Goal: Task Accomplishment & Management: Manage account settings

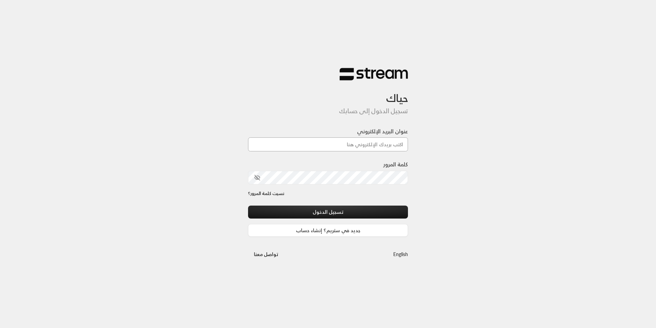
drag, startPoint x: 0, startPoint y: 0, endPoint x: 379, endPoint y: 143, distance: 405.1
click at [379, 143] on input "عنوان البريد الإلكتروني" at bounding box center [328, 145] width 160 height 14
type input "[EMAIL_ADDRESS][DOMAIN_NAME]"
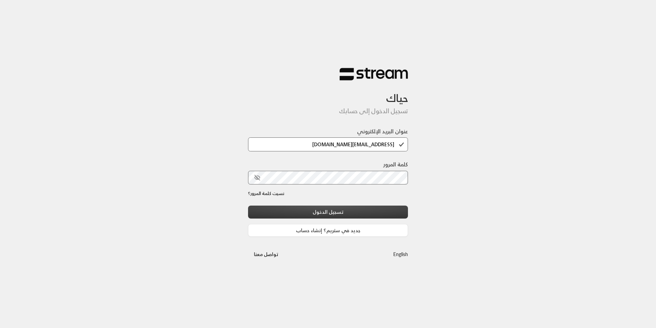
click at [331, 212] on button "تسجيل الدخول" at bounding box center [328, 212] width 160 height 13
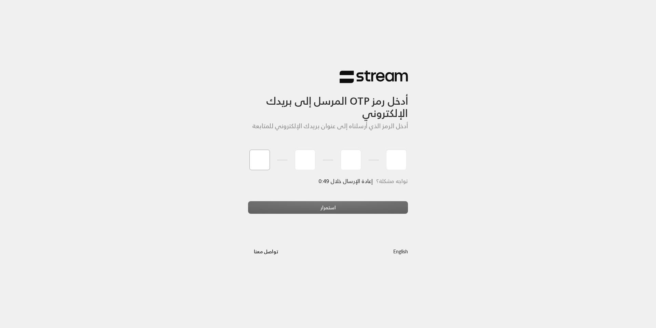
type input "5"
type input "9"
type input "3"
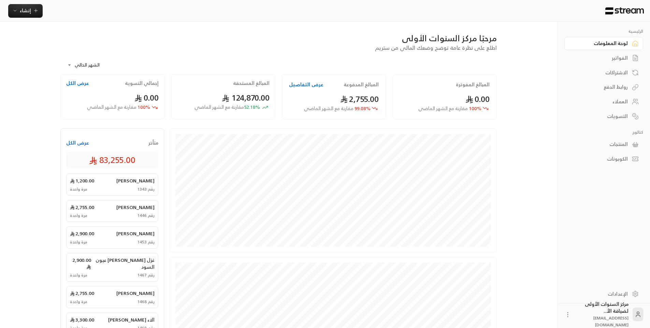
click at [628, 57] on link "الفواتير" at bounding box center [604, 58] width 79 height 13
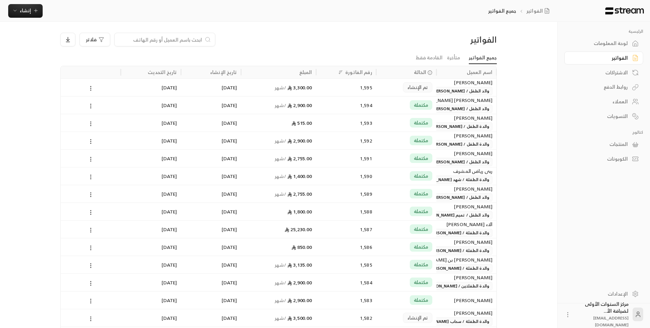
click at [437, 38] on div "الفواتير" at bounding box center [445, 39] width 104 height 11
click at [637, 43] on icon at bounding box center [635, 43] width 7 height 7
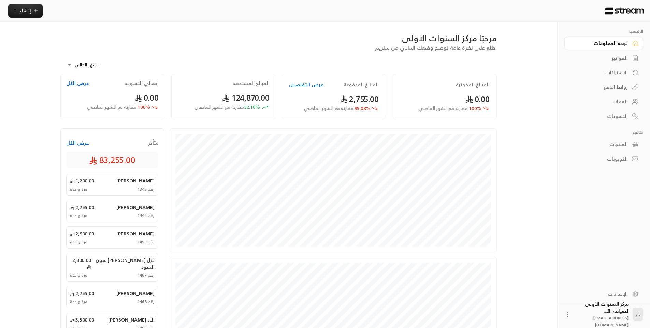
click at [623, 53] on link "الفواتير" at bounding box center [604, 58] width 79 height 13
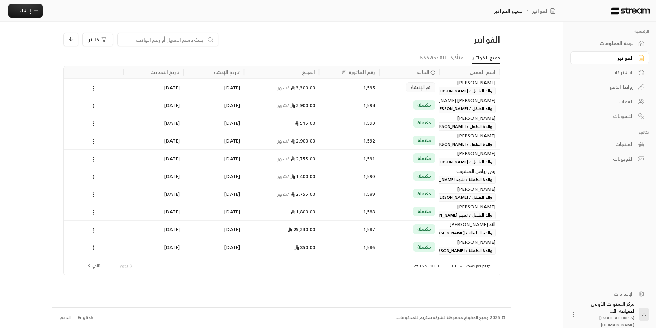
click at [192, 40] on input at bounding box center [163, 40] width 83 height 8
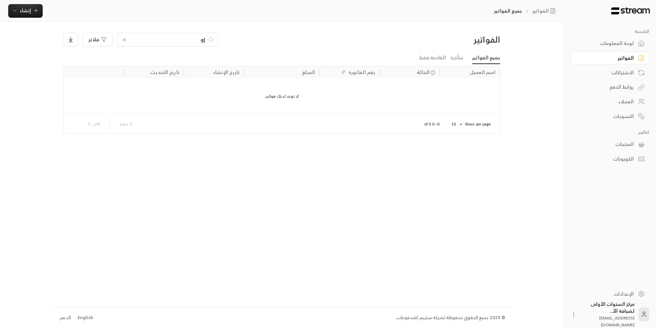
type input "]"
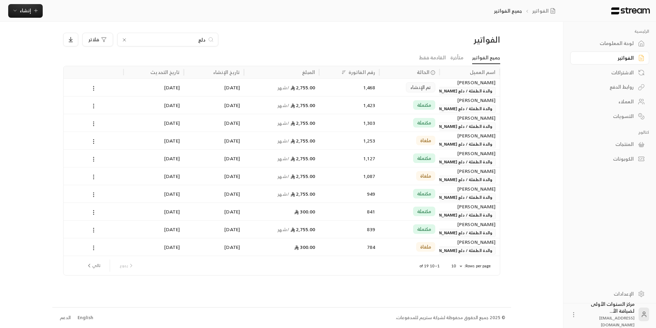
type input "دلع"
click at [353, 119] on div "1,303" at bounding box center [349, 122] width 52 height 17
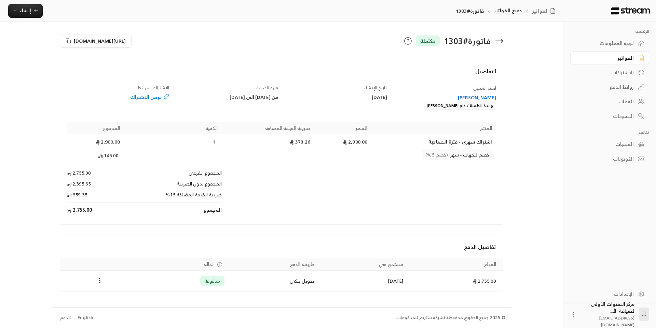
click at [476, 97] on div "[PERSON_NAME]" at bounding box center [445, 97] width 102 height 7
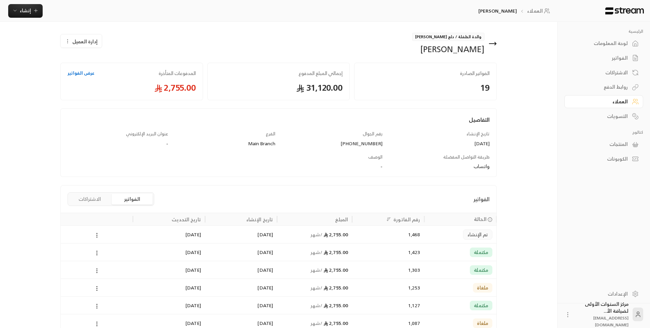
click at [81, 198] on button "الاشتراكات" at bounding box center [89, 199] width 41 height 11
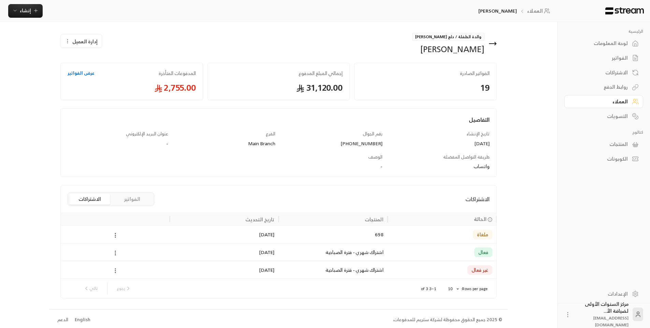
click at [112, 270] on icon at bounding box center [115, 271] width 6 height 6
click at [128, 296] on li "إلغاء" at bounding box center [122, 301] width 17 height 12
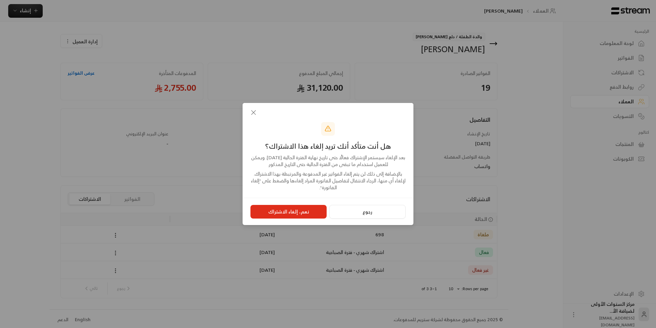
click at [298, 211] on button "نعم، إلغاء الاشتراك" at bounding box center [288, 212] width 76 height 14
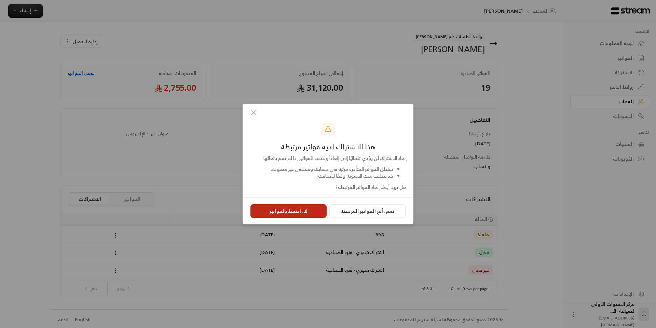
click at [312, 211] on button "لا، احتفظ بالفواتير" at bounding box center [288, 212] width 76 height 14
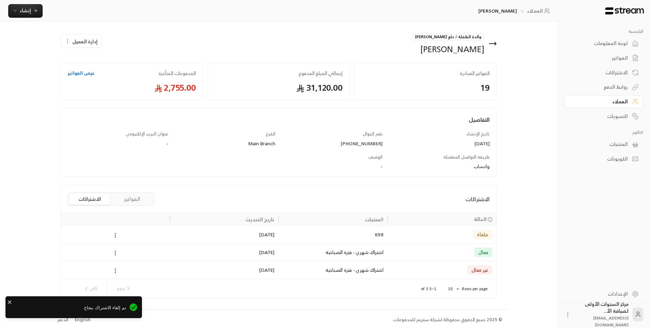
click at [332, 258] on div "اشتراك شهري - فترة الصباحية" at bounding box center [333, 252] width 101 height 17
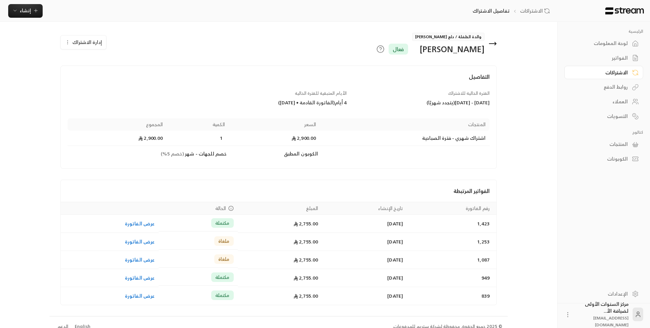
click at [292, 190] on h4 "الفواتير المرتبطة" at bounding box center [279, 191] width 422 height 8
click at [494, 45] on icon at bounding box center [493, 44] width 8 height 8
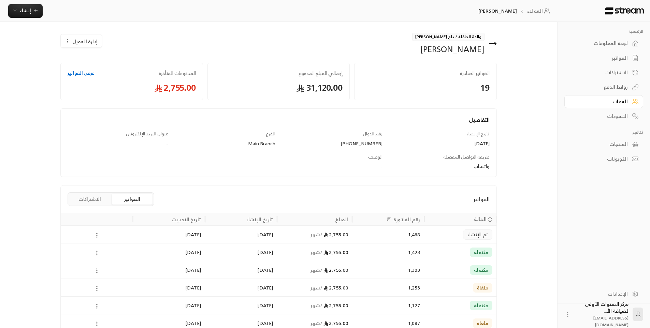
click at [405, 121] on div "التفاصيل" at bounding box center [278, 123] width 429 height 15
click at [341, 128] on div "التفاصيل" at bounding box center [278, 123] width 429 height 15
click at [424, 253] on div "1,423" at bounding box center [388, 252] width 72 height 18
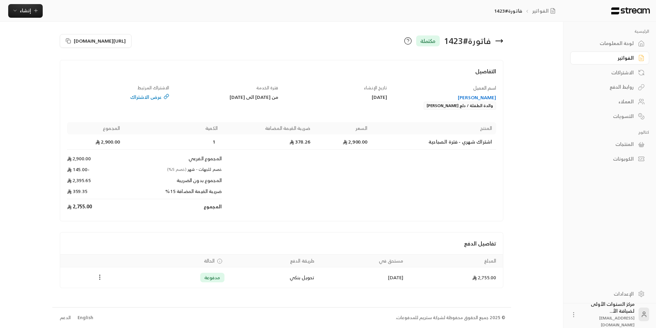
click at [100, 276] on circle "Payments" at bounding box center [100, 275] width 1 height 1
click at [117, 294] on li "تحميل الفاتورة" at bounding box center [116, 295] width 35 height 12
click at [500, 42] on icon at bounding box center [499, 41] width 8 height 8
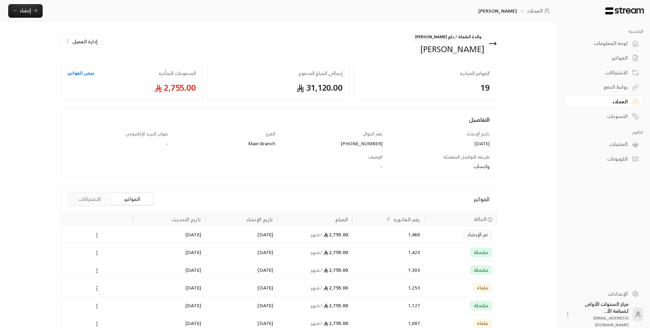
click at [431, 239] on div "تم الإنشاء" at bounding box center [461, 234] width 64 height 17
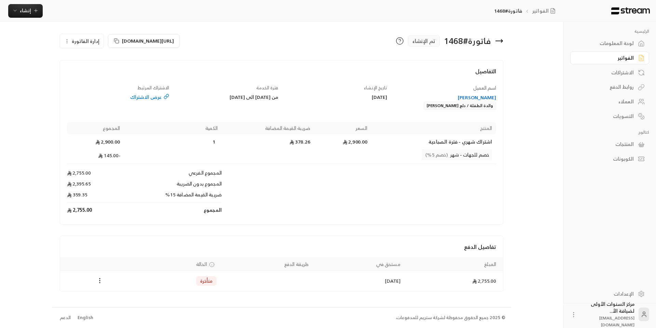
click at [86, 47] on button "إدارة الفاتورة" at bounding box center [81, 41] width 43 height 14
click at [98, 72] on span "إلغاء" at bounding box center [99, 72] width 9 height 5
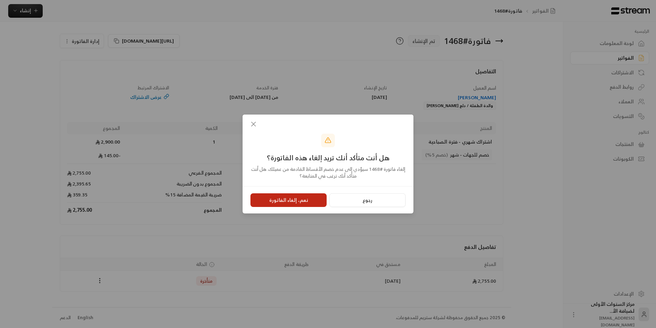
click at [280, 197] on button "نعم، إلغاء الفاتورة" at bounding box center [288, 201] width 76 height 14
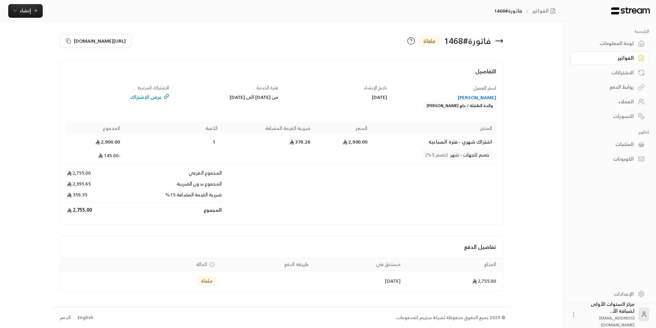
click at [633, 59] on div "الفواتير" at bounding box center [605, 58] width 55 height 7
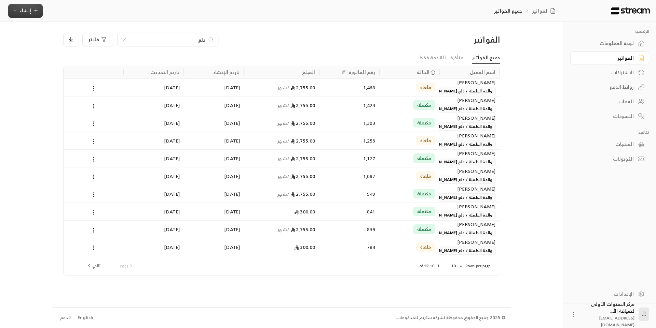
click at [29, 11] on span "إنشاء" at bounding box center [25, 10] width 26 height 9
click at [104, 58] on div "اشتراك أتمتة الفواتير المتكررة للفواتير المستمرة." at bounding box center [64, 62] width 96 height 15
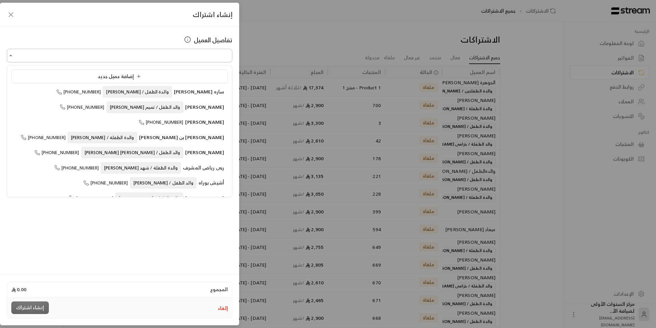
click at [204, 57] on input "اختر العميل" at bounding box center [119, 56] width 225 height 12
type input "*"
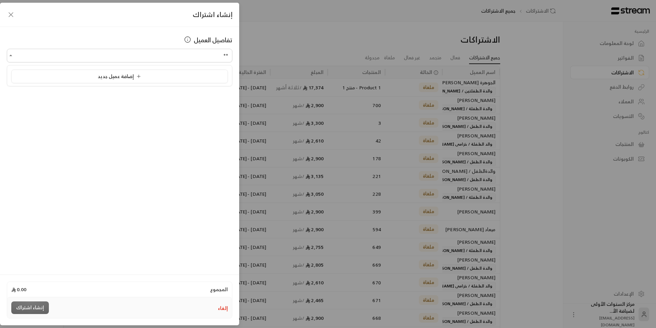
type input "*"
click at [200, 92] on span "[PERSON_NAME]" at bounding box center [204, 91] width 39 height 9
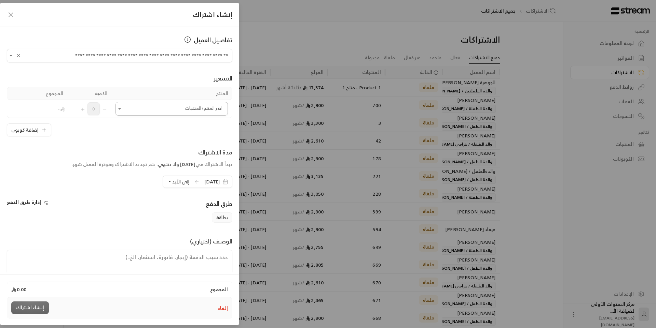
type input "**********"
click at [212, 112] on input "اختر العميل" at bounding box center [171, 109] width 112 height 12
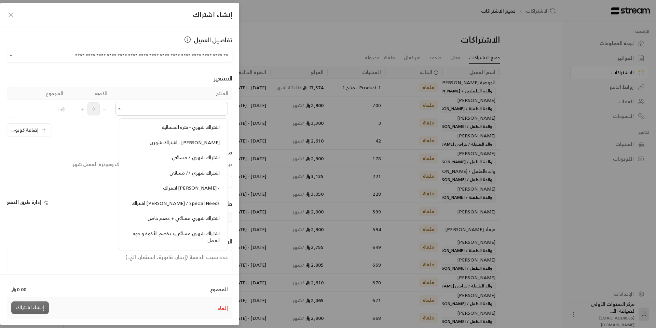
scroll to position [717, 0]
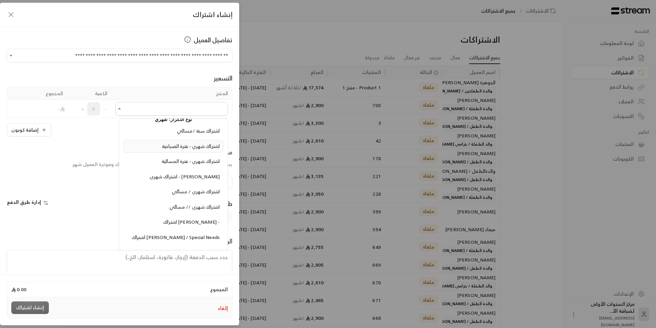
click at [206, 149] on span "اشتراك شهري - فترة الصباحية" at bounding box center [191, 146] width 58 height 9
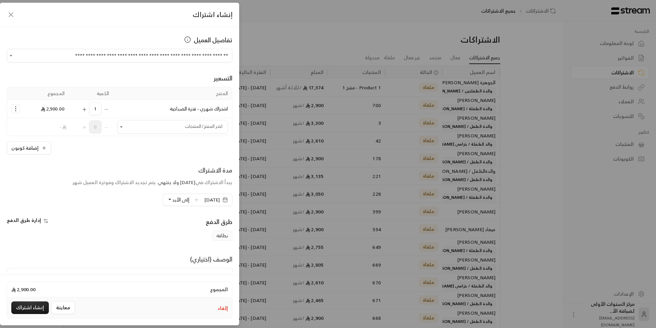
click at [19, 110] on icon "Selected Products" at bounding box center [15, 109] width 7 height 7
click at [54, 129] on span "إضافة كوبون" at bounding box center [42, 126] width 25 height 8
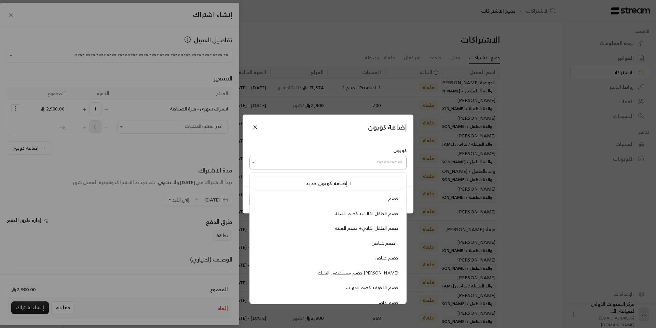
click at [300, 158] on input "اختر العميل" at bounding box center [327, 163] width 157 height 12
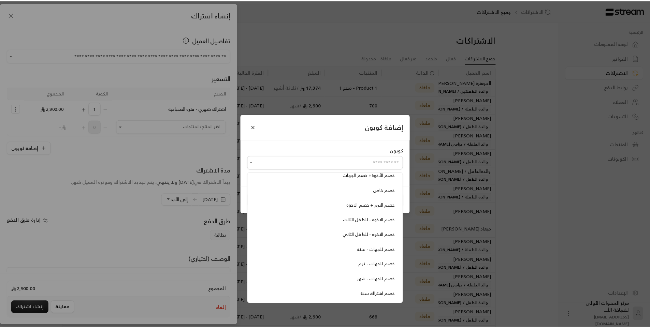
scroll to position [127, 0]
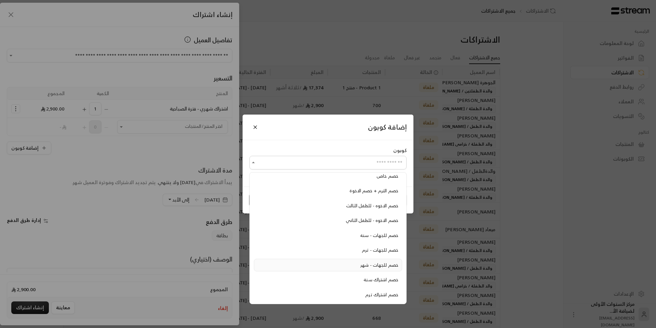
click at [367, 263] on span "خصم للجهات - شهر" at bounding box center [379, 266] width 38 height 8
type input "**********"
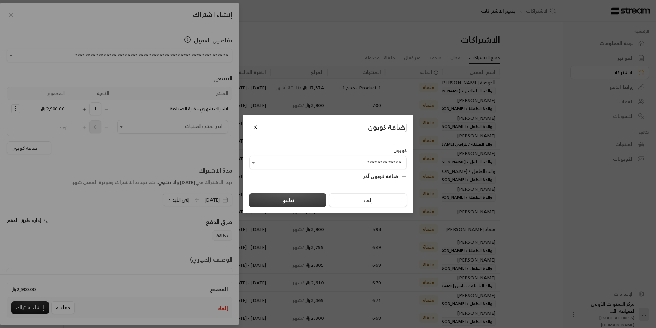
click at [306, 194] on button "تطبيق" at bounding box center [287, 201] width 77 height 14
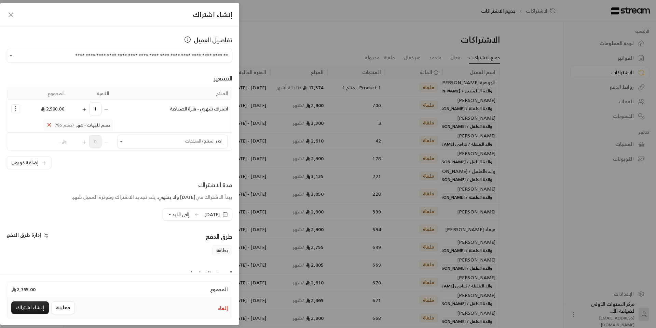
click at [204, 212] on span "[DATE]" at bounding box center [211, 214] width 15 height 7
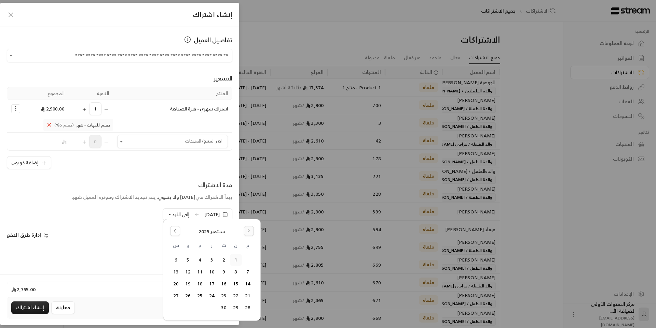
click at [251, 231] on button "Go to the Next Month" at bounding box center [249, 231] width 10 height 10
click at [190, 298] on button "24" at bounding box center [187, 296] width 11 height 11
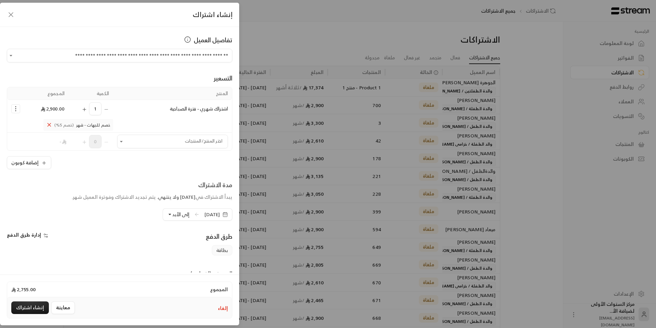
click at [208, 218] on span "[DATE]" at bounding box center [211, 214] width 15 height 7
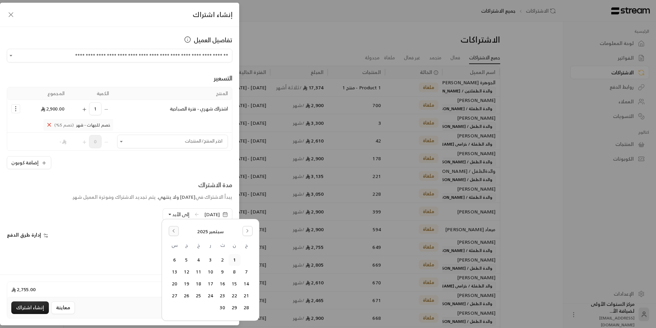
click at [177, 232] on button "Go to the Previous Month" at bounding box center [174, 231] width 10 height 10
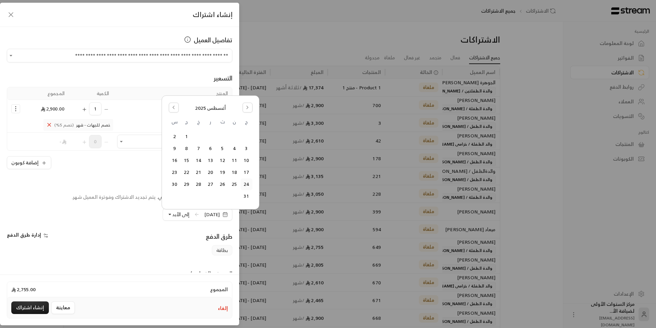
click at [248, 186] on button "24" at bounding box center [246, 184] width 11 height 11
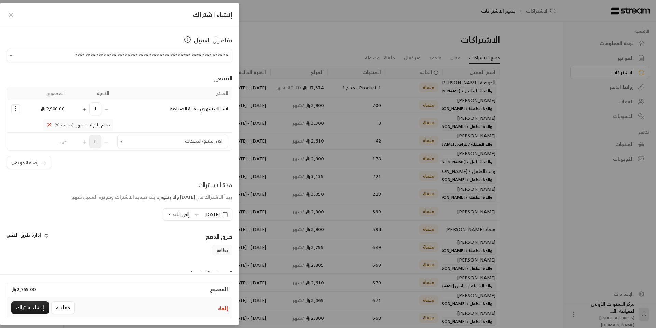
click at [205, 232] on div "طرق الدفع" at bounding box center [178, 239] width 116 height 14
click at [222, 307] on button "إلغاء" at bounding box center [223, 308] width 10 height 7
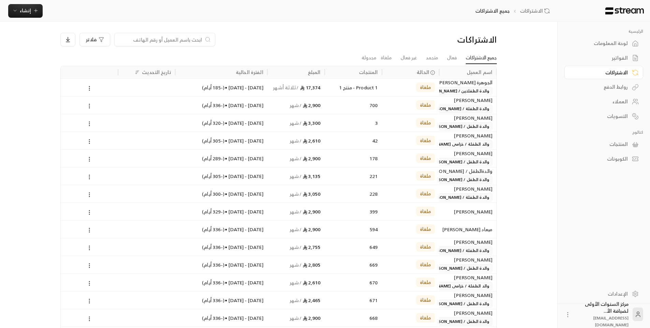
click at [610, 60] on div "الفواتير" at bounding box center [600, 58] width 55 height 7
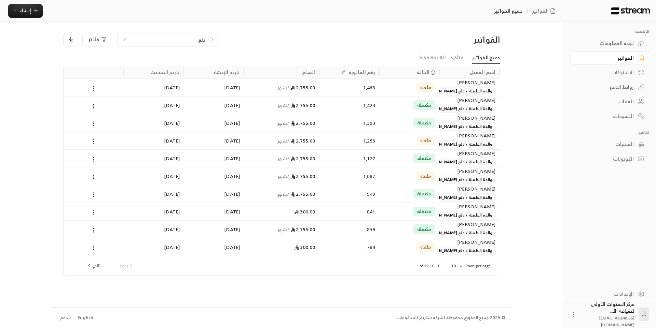
click at [369, 109] on div "1,423" at bounding box center [349, 105] width 52 height 17
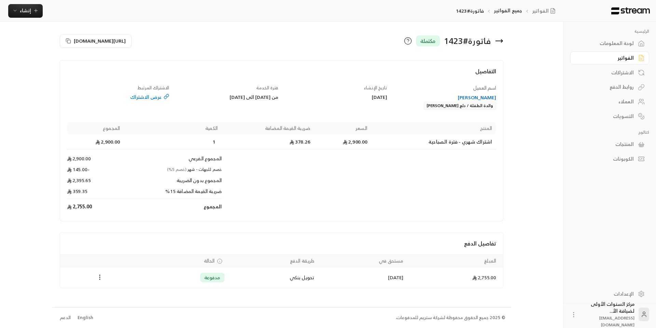
click at [501, 41] on icon at bounding box center [498, 41] width 7 height 0
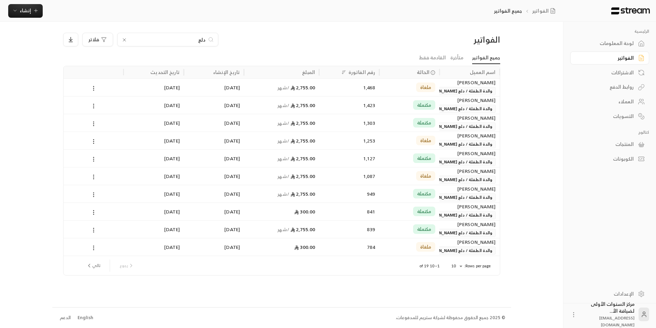
click at [416, 127] on div "مكتملة" at bounding box center [424, 123] width 23 height 10
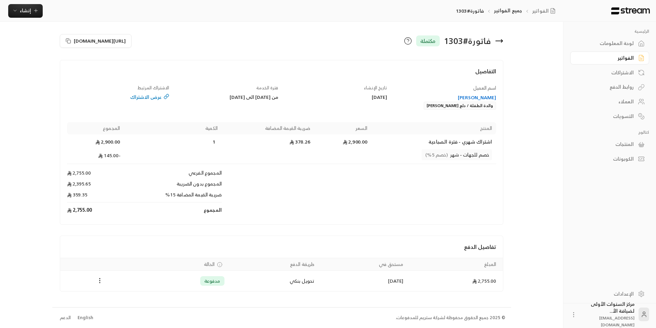
click at [502, 41] on icon at bounding box center [498, 41] width 7 height 0
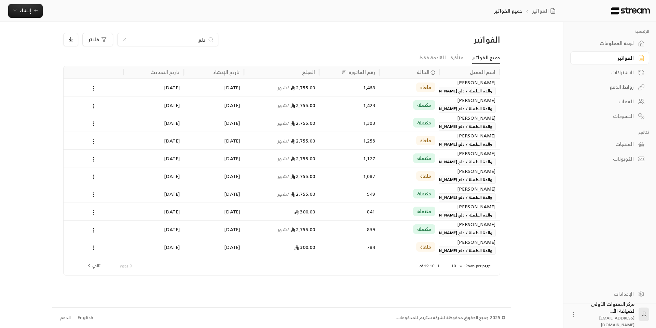
click at [378, 59] on ul "جميع الفواتير متأخرة القادمة فقط" at bounding box center [281, 58] width 437 height 12
click at [401, 43] on div "الفواتير" at bounding box center [447, 39] width 104 height 11
click at [615, 47] on link "لوحة المعلومات" at bounding box center [609, 43] width 79 height 13
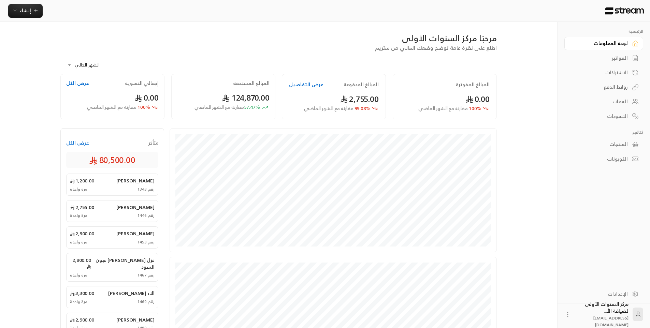
click at [609, 56] on div "الفواتير" at bounding box center [600, 58] width 55 height 7
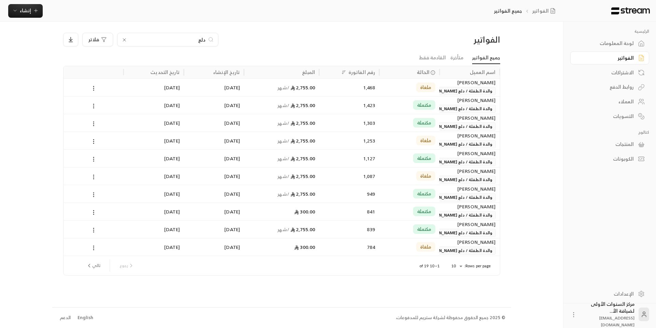
click at [123, 39] on icon at bounding box center [124, 39] width 5 height 5
click at [413, 37] on div "الفواتير" at bounding box center [447, 39] width 104 height 11
click at [596, 46] on div "لوحة المعلومات" at bounding box center [605, 43] width 55 height 7
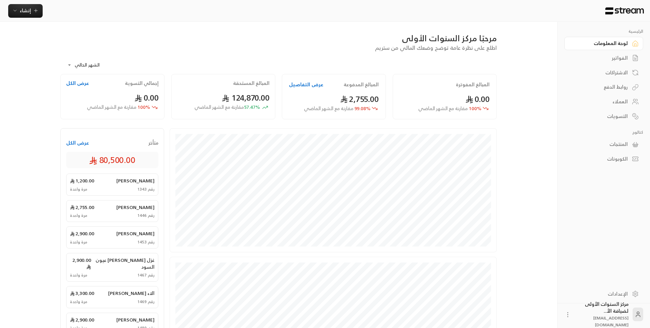
click at [598, 59] on div "الفواتير" at bounding box center [600, 58] width 55 height 7
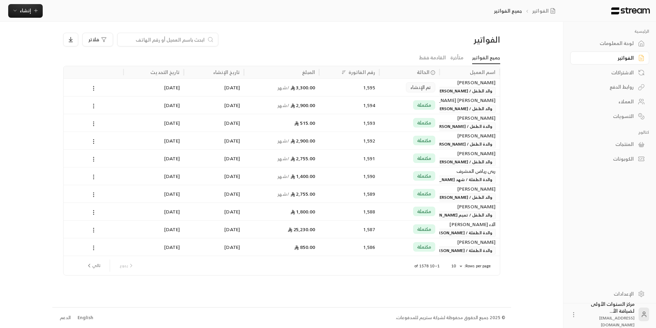
click at [408, 35] on div "الفواتير" at bounding box center [447, 39] width 104 height 11
click at [194, 41] on input at bounding box center [163, 40] width 83 height 8
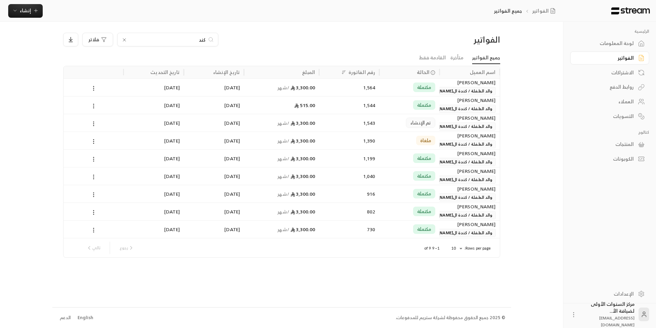
type input "كند"
click at [459, 93] on div "[PERSON_NAME] والد الطفلة / كندة ال[PERSON_NAME]" at bounding box center [469, 87] width 52 height 16
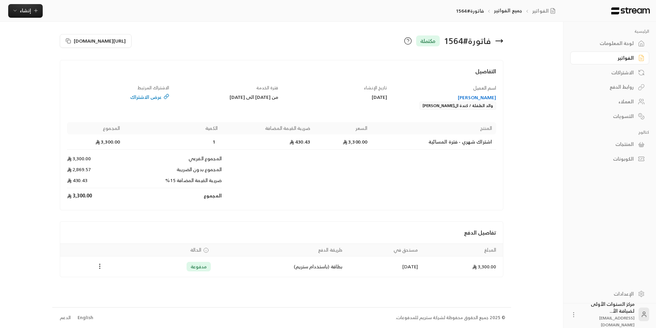
click at [499, 41] on icon at bounding box center [498, 41] width 7 height 0
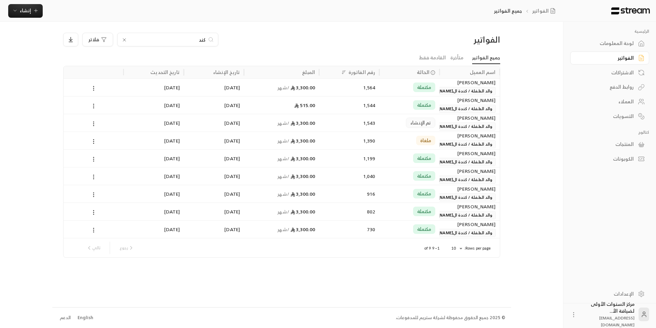
click at [466, 108] on span "والد الطفلة / كندة ال[PERSON_NAME]" at bounding box center [456, 109] width 78 height 8
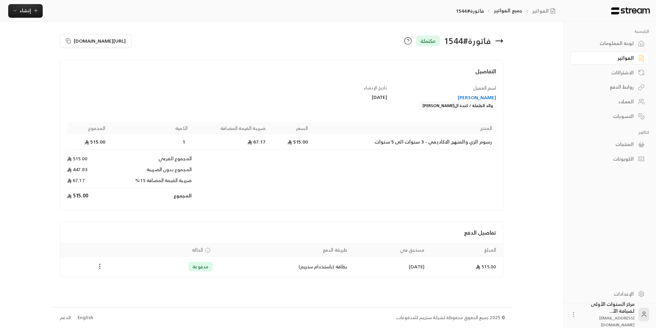
click at [499, 41] on icon at bounding box center [498, 41] width 7 height 0
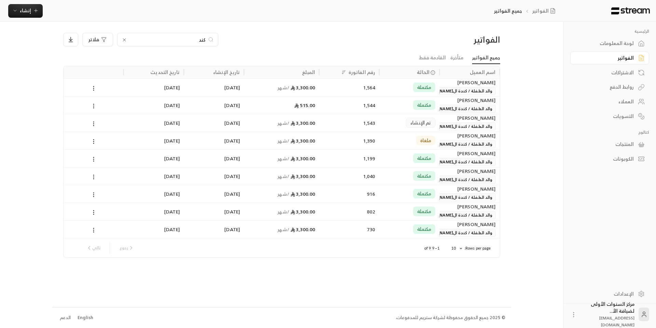
click at [445, 124] on div "[PERSON_NAME] والد الطفلة / كندة ال[PERSON_NAME]" at bounding box center [469, 122] width 52 height 16
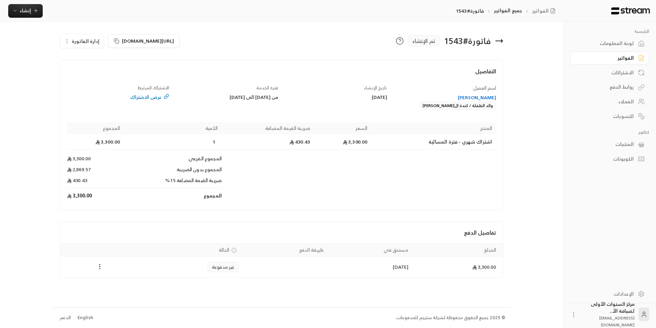
click at [85, 42] on span "إدارة الفاتورة" at bounding box center [86, 41] width 28 height 9
click at [95, 71] on span "إلغاء" at bounding box center [99, 72] width 9 height 5
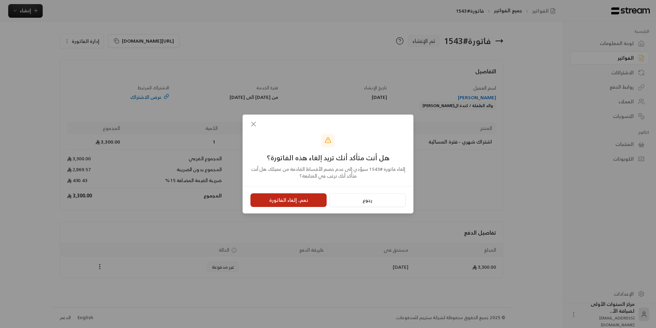
click at [298, 203] on button "نعم، إلغاء الفاتورة" at bounding box center [288, 201] width 76 height 14
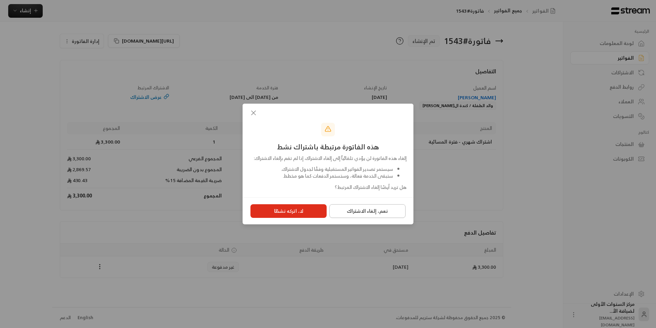
click at [352, 214] on button "نعم، إلغاء الاشتراك" at bounding box center [367, 212] width 76 height 14
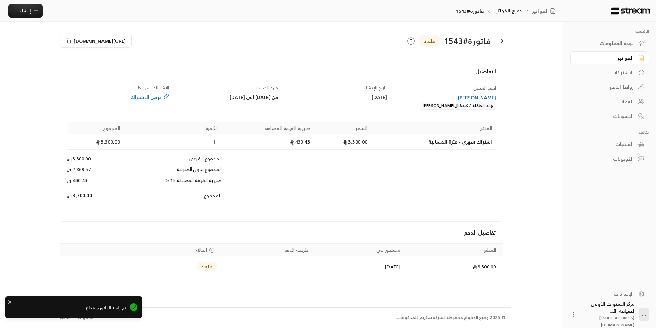
click at [502, 41] on icon at bounding box center [498, 41] width 7 height 0
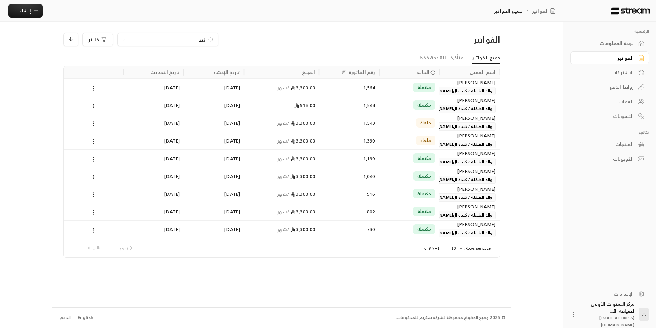
click at [469, 92] on span "والد الطفلة / كندة ال[PERSON_NAME]" at bounding box center [456, 91] width 78 height 8
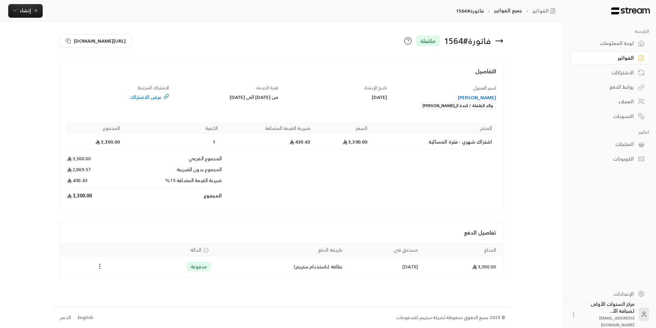
click at [489, 97] on div "[PERSON_NAME]" at bounding box center [445, 97] width 102 height 7
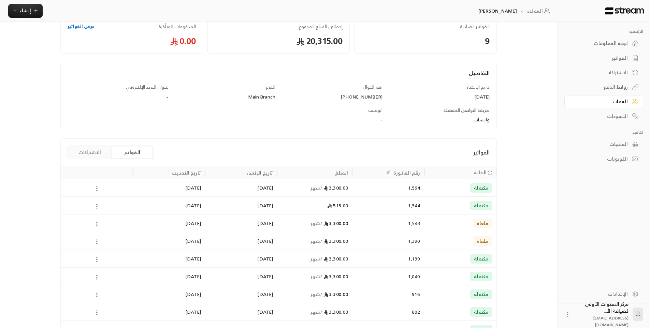
scroll to position [68, 0]
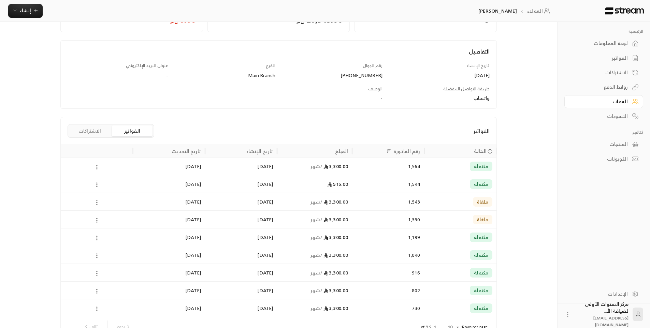
click at [95, 130] on button "الاشتراكات" at bounding box center [89, 131] width 41 height 11
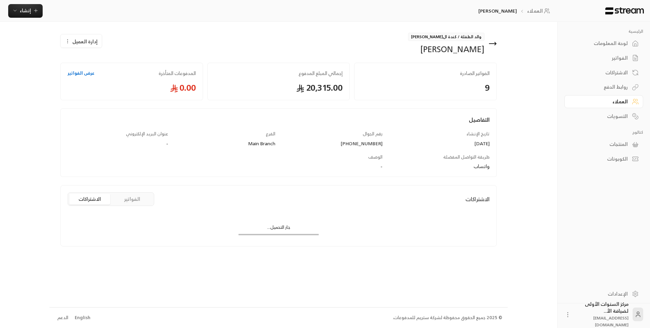
scroll to position [0, 0]
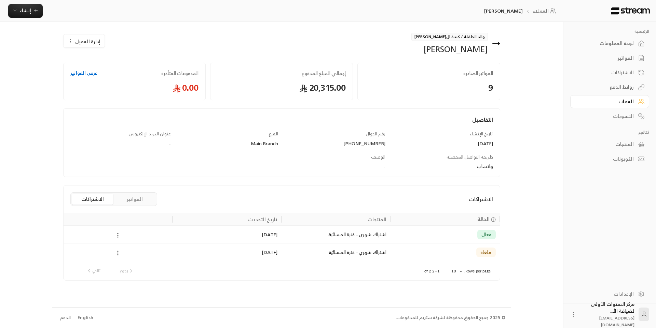
click at [132, 199] on button "الفواتير" at bounding box center [134, 199] width 41 height 11
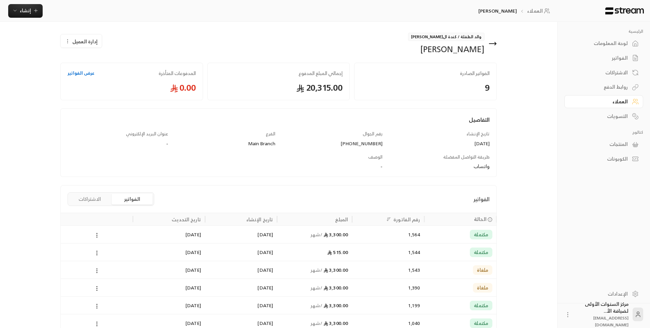
click at [408, 236] on div "1,564" at bounding box center [388, 234] width 64 height 17
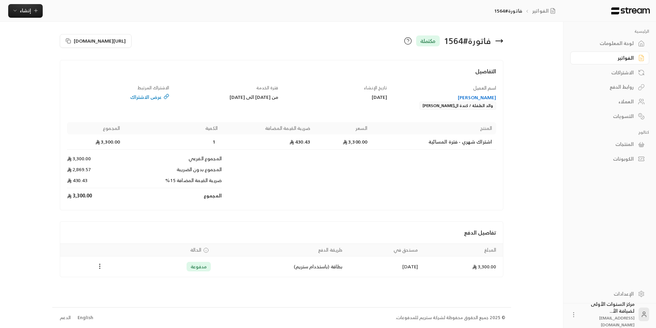
click at [501, 40] on icon at bounding box center [499, 41] width 8 height 8
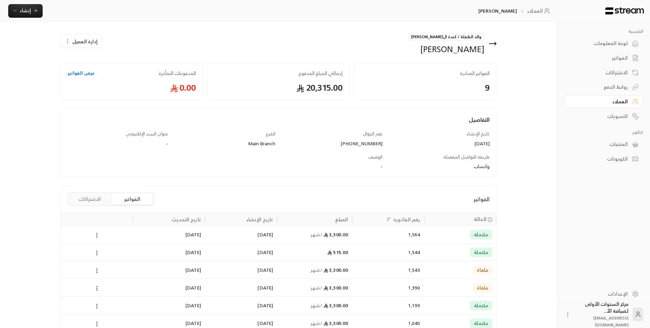
click at [619, 43] on div "لوحة المعلومات" at bounding box center [600, 43] width 55 height 7
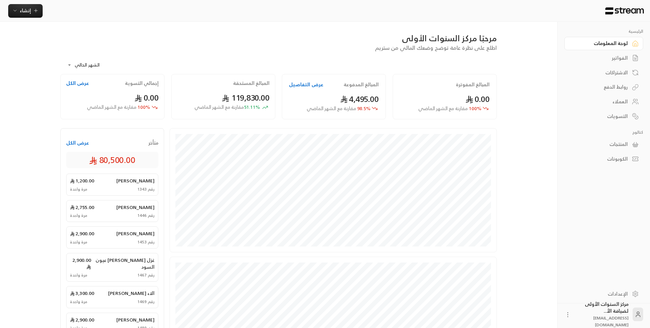
click at [345, 45] on div "مرحبًا مركز السنوات الأولى اطلع على نظرة عامة توضح وضعك المالي من ستريم" at bounding box center [279, 42] width 444 height 19
click at [459, 58] on div "**********" at bounding box center [278, 63] width 437 height 22
